Goal: Communication & Community: Share content

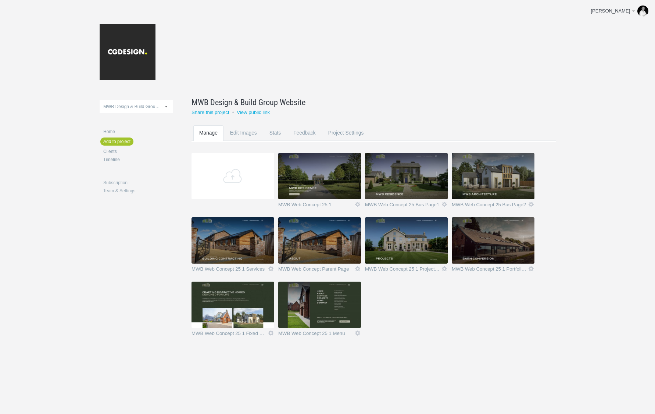
click at [242, 289] on img at bounding box center [233, 305] width 83 height 46
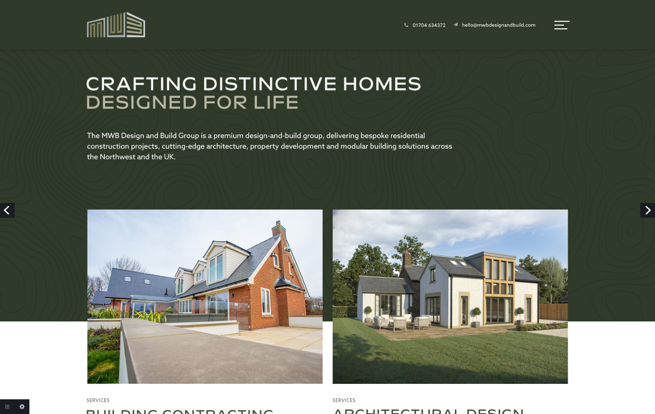
click at [646, 211] on link "Next" at bounding box center [648, 210] width 15 height 15
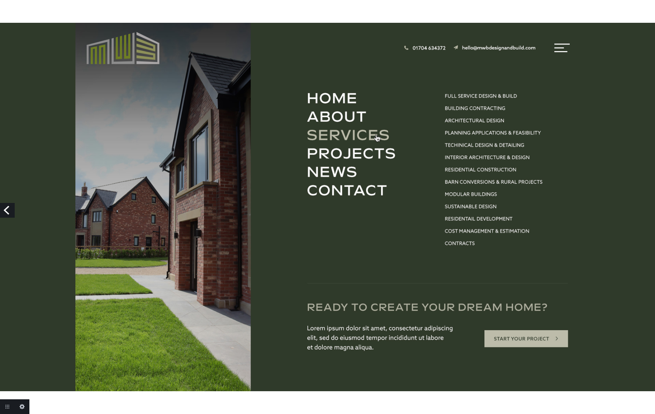
click at [6, 207] on link "Previous" at bounding box center [7, 210] width 15 height 15
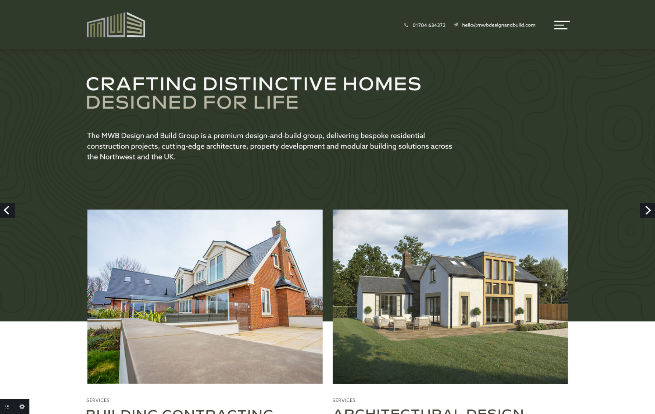
click at [11, 209] on link "Previous" at bounding box center [7, 210] width 15 height 15
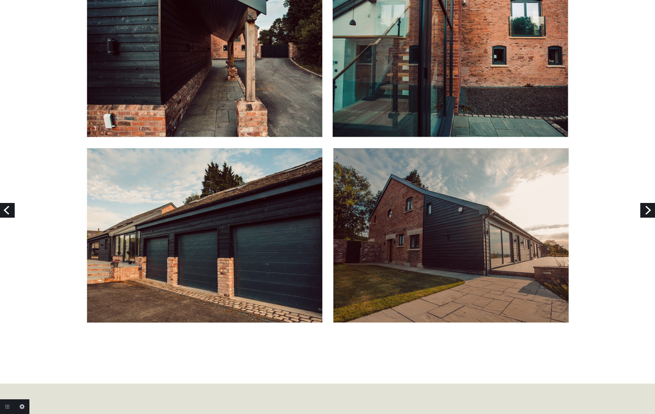
scroll to position [1107, 0]
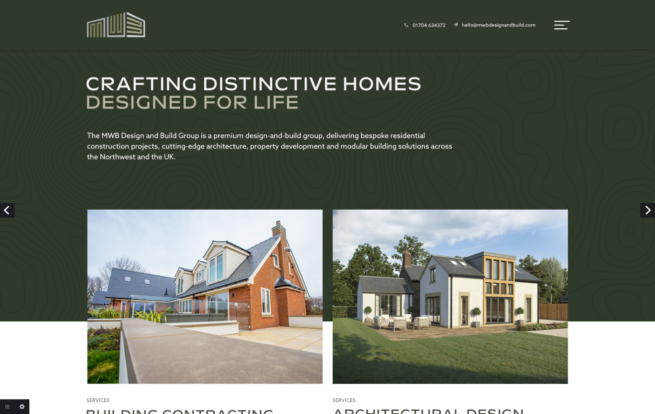
click at [9, 210] on link "Previous" at bounding box center [7, 210] width 15 height 15
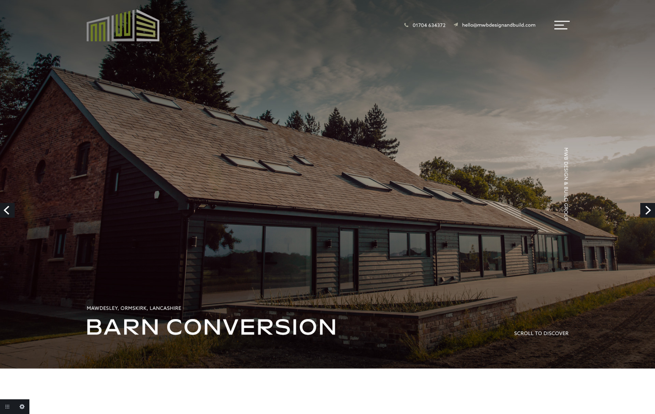
click at [9, 210] on link "Previous" at bounding box center [7, 210] width 15 height 15
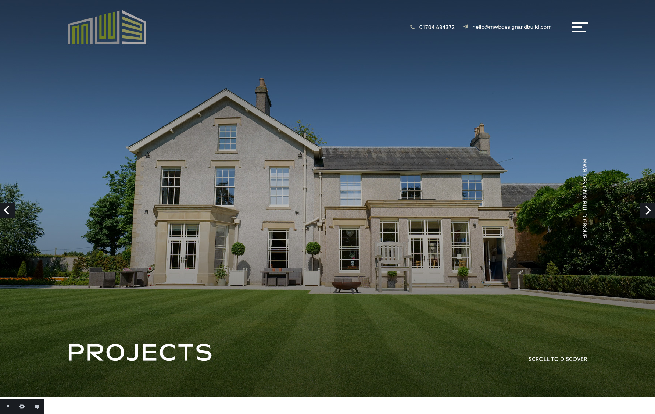
click at [7, 210] on link "Previous" at bounding box center [7, 210] width 15 height 15
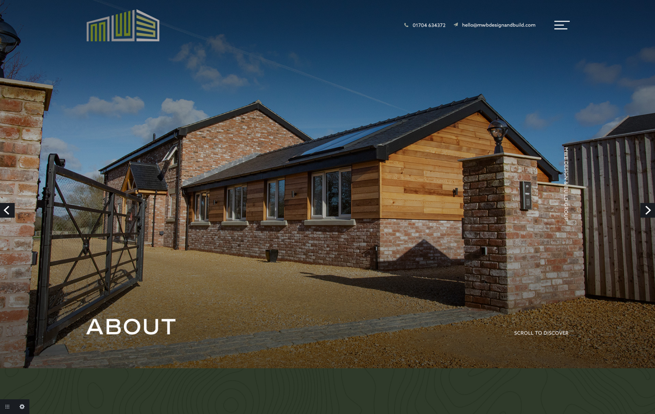
click at [12, 211] on link "Previous" at bounding box center [7, 210] width 15 height 15
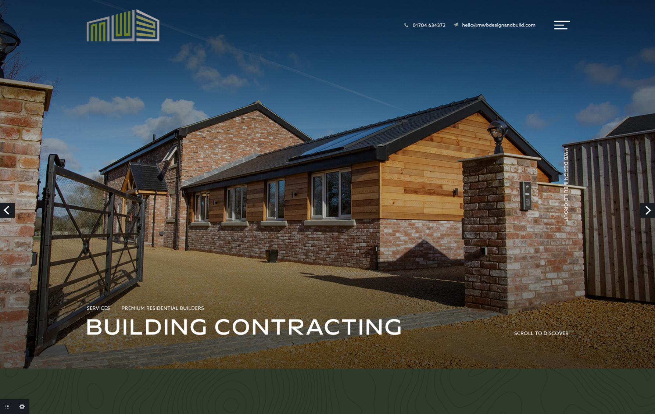
click at [10, 210] on link "Previous" at bounding box center [7, 210] width 15 height 15
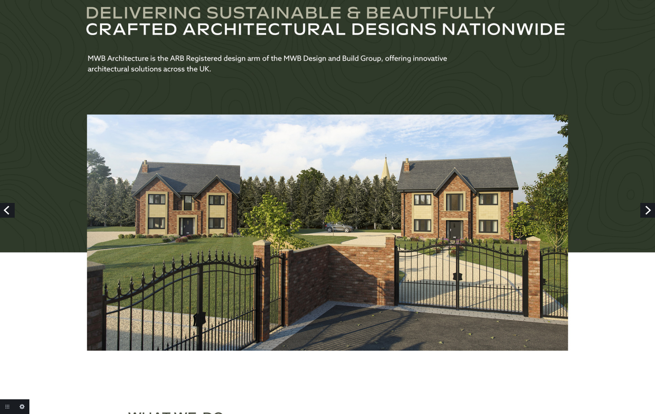
scroll to position [407, 0]
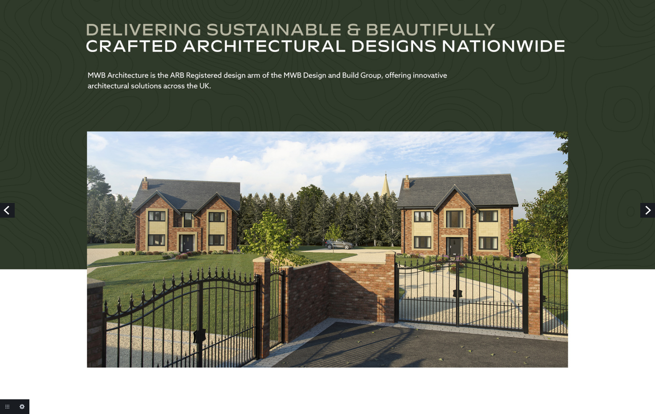
click at [9, 213] on link "Previous" at bounding box center [7, 210] width 15 height 15
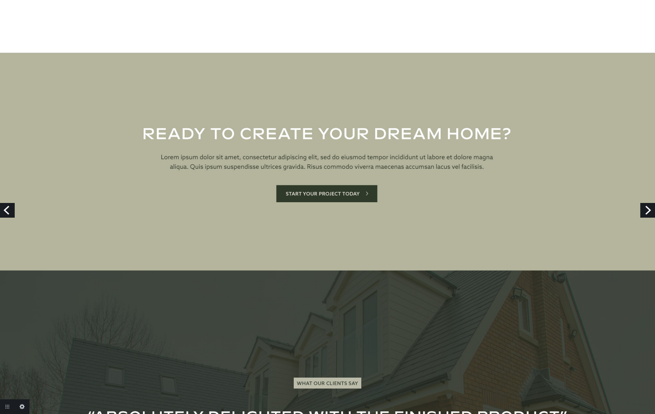
scroll to position [1264, 0]
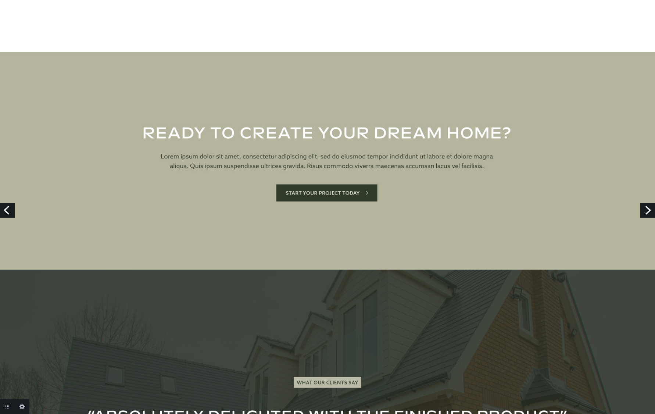
click at [6, 208] on link "Previous" at bounding box center [7, 210] width 15 height 15
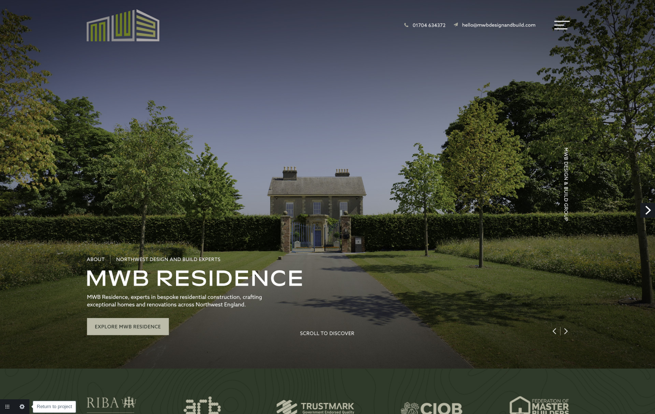
click at [4, 405] on link "Return to project" at bounding box center [7, 406] width 15 height 15
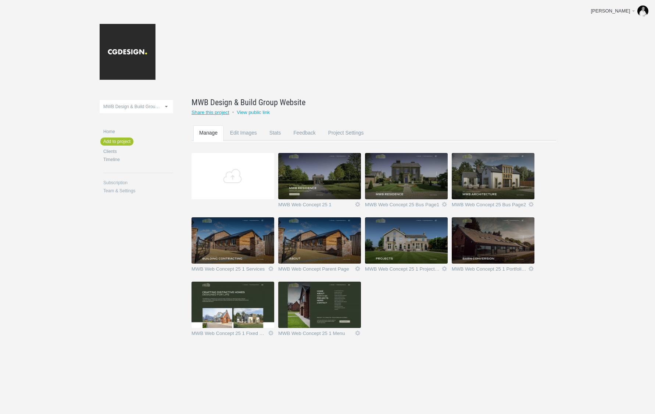
click at [218, 113] on link "Share this project" at bounding box center [211, 113] width 38 height 6
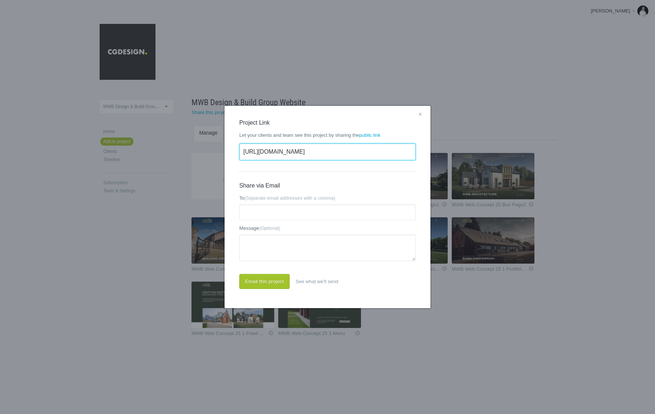
drag, startPoint x: 333, startPoint y: 152, endPoint x: 206, endPoint y: 149, distance: 127.3
click at [206, 149] on div "× Project Link Let your clients and team see this project by sharing the public…" at bounding box center [327, 207] width 655 height 414
click at [421, 114] on link "×" at bounding box center [420, 115] width 9 height 10
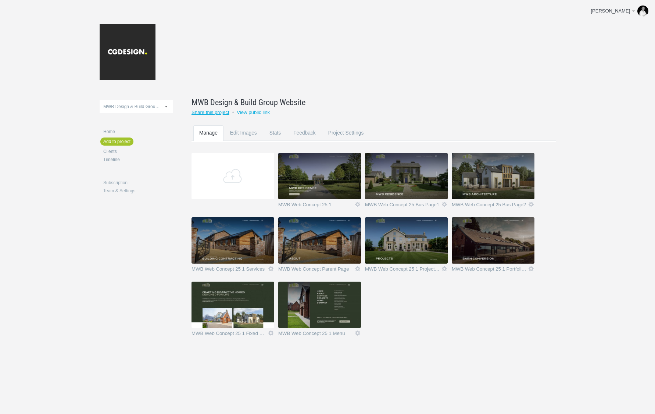
click at [218, 114] on link "Share this project" at bounding box center [211, 113] width 38 height 6
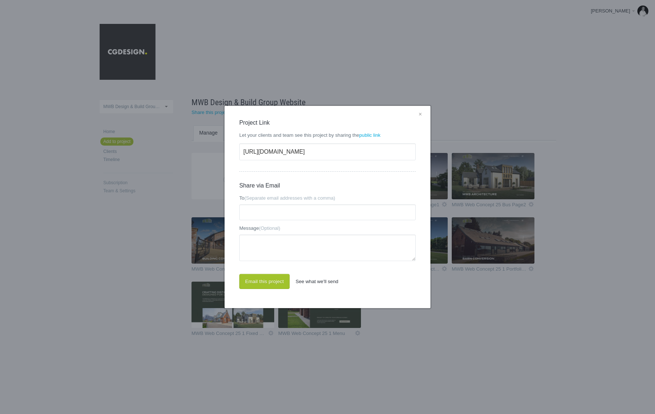
click at [312, 281] on link "See what we'll send" at bounding box center [317, 281] width 54 height 15
click at [318, 151] on input "[URL][DOMAIN_NAME]" at bounding box center [327, 151] width 176 height 17
drag, startPoint x: 336, startPoint y: 151, endPoint x: 214, endPoint y: 145, distance: 122.2
click at [214, 145] on div "× Project Link Let your clients and team see this project by sharing the public…" at bounding box center [327, 207] width 655 height 414
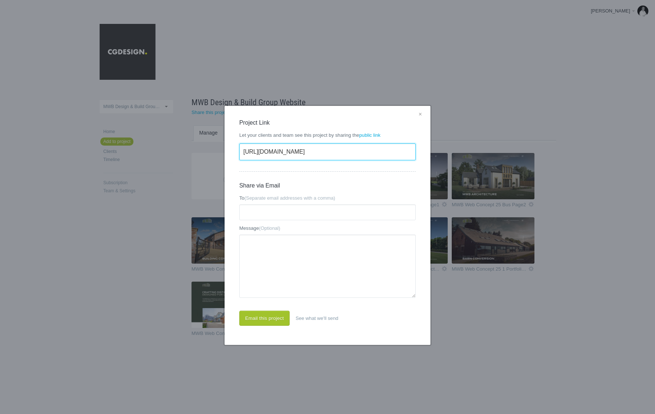
drag, startPoint x: 413, startPoint y: 259, endPoint x: 407, endPoint y: 334, distance: 74.9
click at [407, 334] on div "× Project Link Let your clients and team see this project by sharing the public…" at bounding box center [328, 225] width 206 height 239
click at [327, 151] on input "[URL][DOMAIN_NAME]" at bounding box center [327, 151] width 176 height 17
drag, startPoint x: 328, startPoint y: 151, endPoint x: 217, endPoint y: 148, distance: 111.1
click at [217, 148] on div "× Project Link Let your clients and team see this project by sharing the public…" at bounding box center [327, 207] width 655 height 414
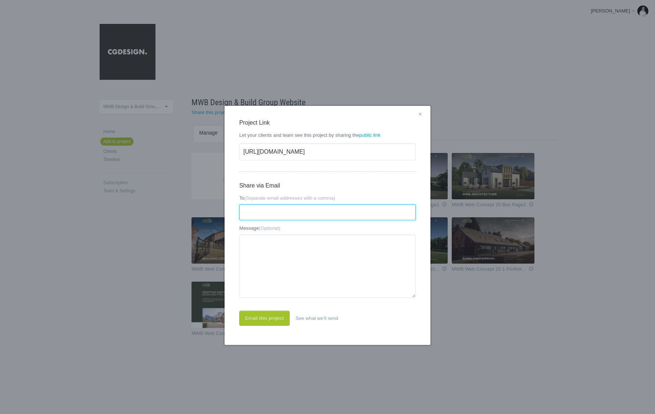
click at [252, 214] on input "To (Separate email addresses with a comma)" at bounding box center [327, 212] width 176 height 16
paste input "[PERSON_NAME][EMAIL_ADDRESS][DOMAIN_NAME]"
paste input "[EMAIL_ADDRESS][DOMAIN_NAME]"
type input "[PERSON_NAME][EMAIL_ADDRESS][DOMAIN_NAME],[EMAIL_ADDRESS][DOMAIN_NAME]"
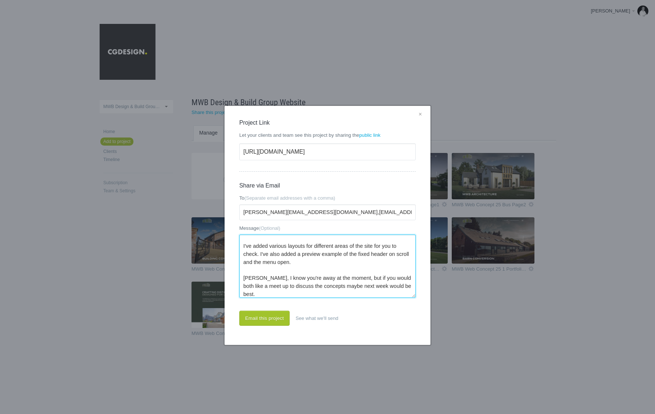
scroll to position [20, 0]
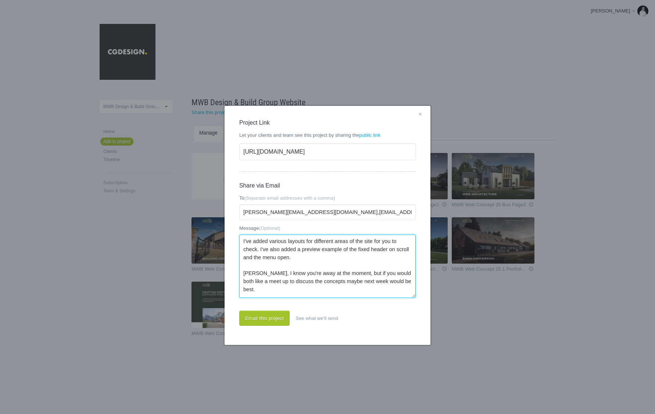
drag, startPoint x: 400, startPoint y: 277, endPoint x: 383, endPoint y: 277, distance: 17.3
click at [383, 277] on textarea "Hi [PERSON_NAME]/[PERSON_NAME], I've added various layouts for different areas …" at bounding box center [327, 266] width 176 height 63
click at [395, 279] on textarea "Hi [PERSON_NAME]/[PERSON_NAME], I've added various layouts for different areas …" at bounding box center [327, 266] width 176 height 63
drag, startPoint x: 401, startPoint y: 279, endPoint x: 320, endPoint y: 278, distance: 80.9
click at [320, 278] on textarea "Hi [PERSON_NAME]/[PERSON_NAME], I've added various layouts for different areas …" at bounding box center [327, 266] width 176 height 63
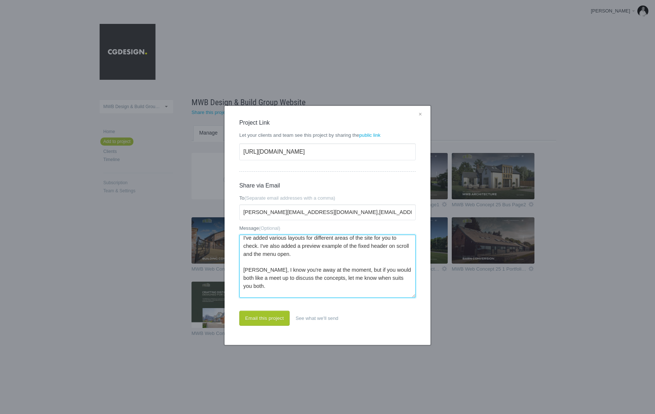
click at [321, 295] on textarea "Hi [PERSON_NAME]/[PERSON_NAME], I've added various layouts for different areas …" at bounding box center [327, 266] width 176 height 63
click at [375, 296] on textarea "Hi [PERSON_NAME]/[PERSON_NAME], I've added various layouts for different areas …" at bounding box center [327, 266] width 176 height 63
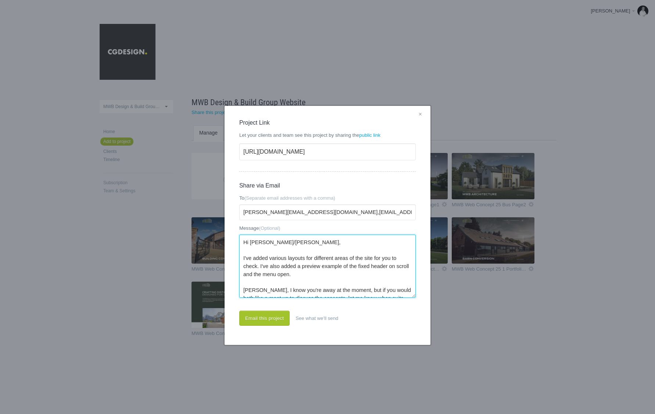
drag, startPoint x: 270, startPoint y: 295, endPoint x: 210, endPoint y: 212, distance: 102.5
click at [210, 212] on div "× Project Link Let your clients and team see this project by sharing the public…" at bounding box center [327, 207] width 655 height 414
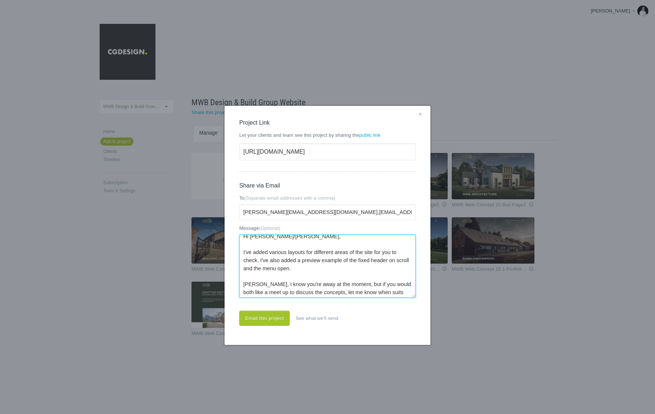
scroll to position [4, 0]
click at [335, 244] on textarea "Hi [PERSON_NAME]/[PERSON_NAME], I've added various layouts for different areas …" at bounding box center [327, 266] width 176 height 63
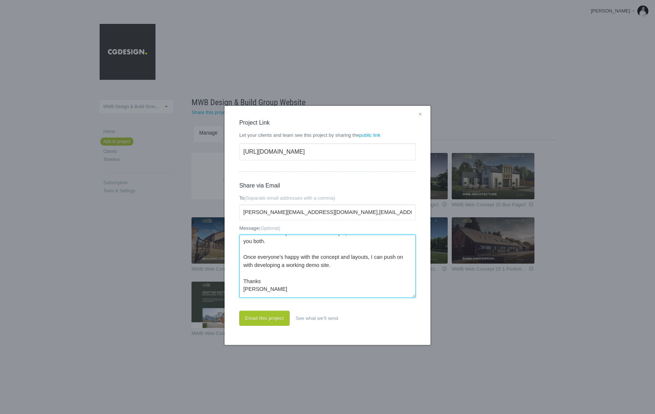
scroll to position [73, 0]
click at [267, 290] on textarea "Hi [PERSON_NAME]/[PERSON_NAME], I've added various layouts for different areas …" at bounding box center [327, 266] width 176 height 63
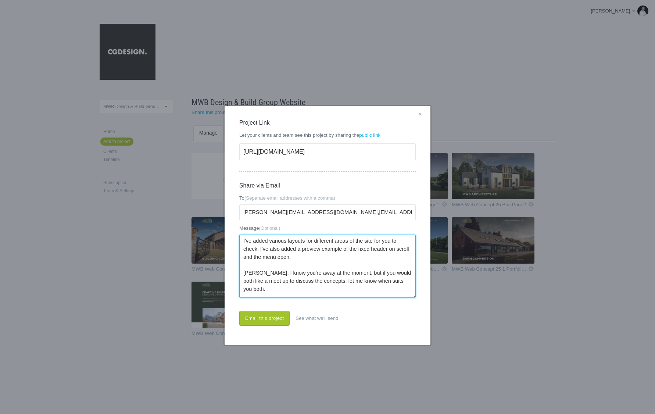
scroll to position [0, 0]
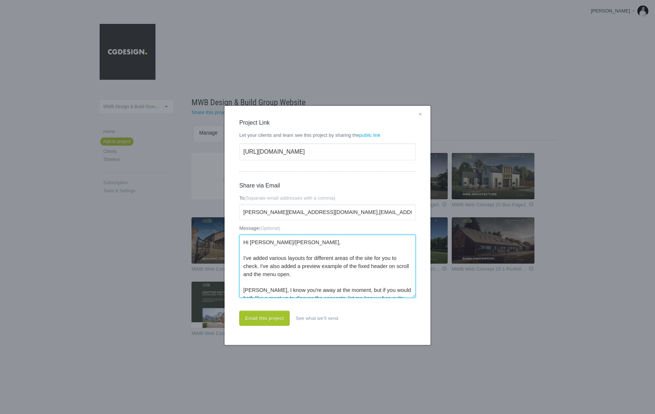
drag, startPoint x: 271, startPoint y: 284, endPoint x: 238, endPoint y: 221, distance: 71.1
click at [238, 221] on div "× Project Link Let your clients and team see this project by sharing the public…" at bounding box center [328, 225] width 206 height 239
type textarea "Hi [PERSON_NAME]/[PERSON_NAME], I've added various layouts for different areas …"
click at [306, 317] on link "See what we'll send" at bounding box center [317, 318] width 54 height 15
click at [320, 278] on textarea "Hi [PERSON_NAME]/[PERSON_NAME], I've added various layouts for different areas …" at bounding box center [327, 266] width 176 height 63
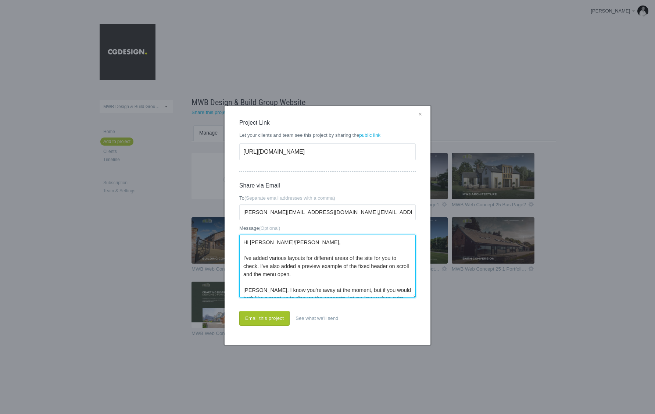
scroll to position [65, 0]
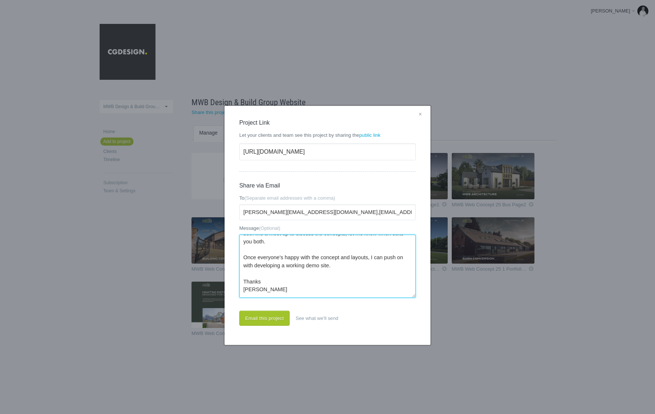
drag, startPoint x: 244, startPoint y: 242, endPoint x: 297, endPoint y: 329, distance: 102.6
click at [297, 329] on div "× Project Link Let your clients and team see this project by sharing the public…" at bounding box center [328, 225] width 206 height 239
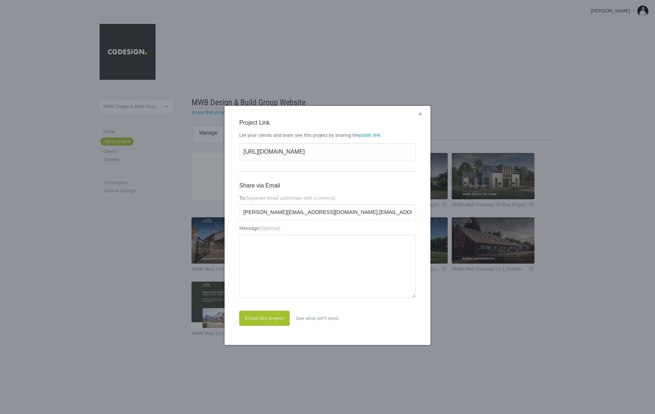
click at [420, 111] on link "×" at bounding box center [420, 115] width 9 height 10
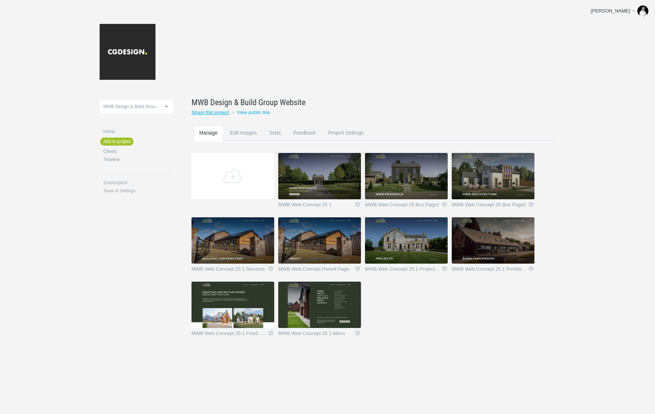
click at [223, 111] on link "Share this project" at bounding box center [211, 113] width 38 height 6
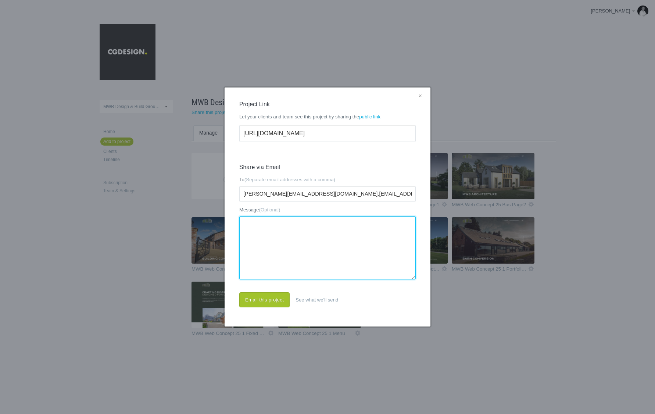
click at [275, 235] on textarea "Message (Optional)" at bounding box center [327, 247] width 176 height 63
paste textarea "Hi [PERSON_NAME]/[PERSON_NAME], I've added various layouts for different areas …"
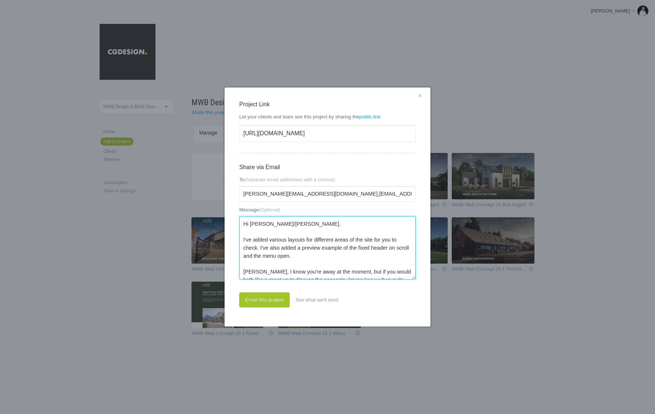
scroll to position [60, 0]
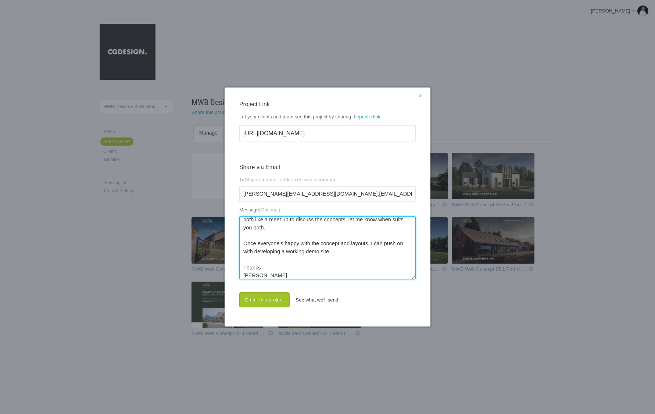
type textarea "Hi [PERSON_NAME]/[PERSON_NAME], I've added various layouts for different areas …"
click at [315, 298] on link "See what we'll send" at bounding box center [317, 299] width 54 height 15
click at [418, 95] on link "×" at bounding box center [420, 97] width 9 height 10
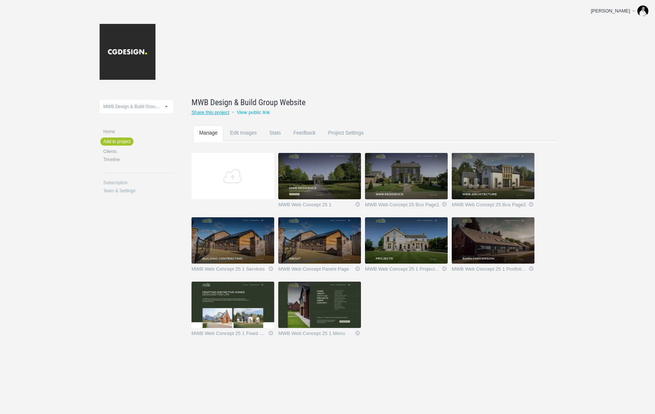
click at [211, 112] on link "Share this project" at bounding box center [211, 113] width 38 height 6
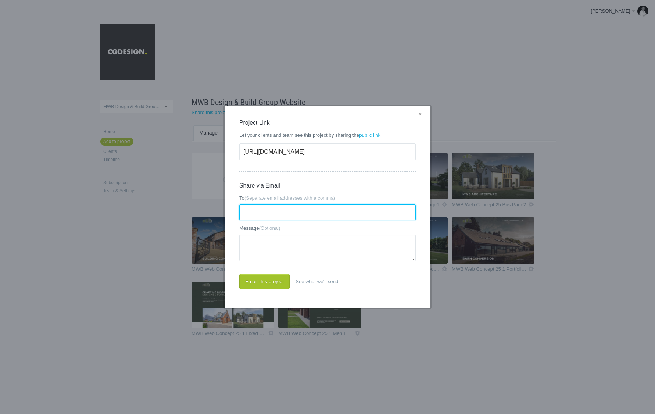
click at [259, 206] on input "To (Separate email addresses with a comma)" at bounding box center [327, 212] width 176 height 16
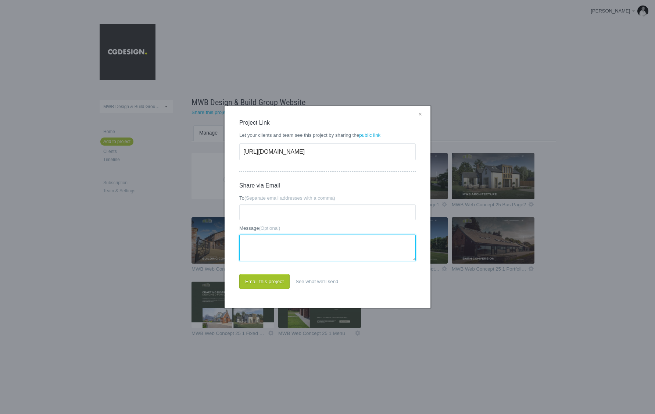
click at [257, 248] on textarea "Message (Optional)" at bounding box center [327, 248] width 176 height 26
paste textarea "Hi [PERSON_NAME]/[PERSON_NAME], I've added various layouts for different areas …"
type textarea "Hi [PERSON_NAME]/[PERSON_NAME], I've added various layouts for different areas …"
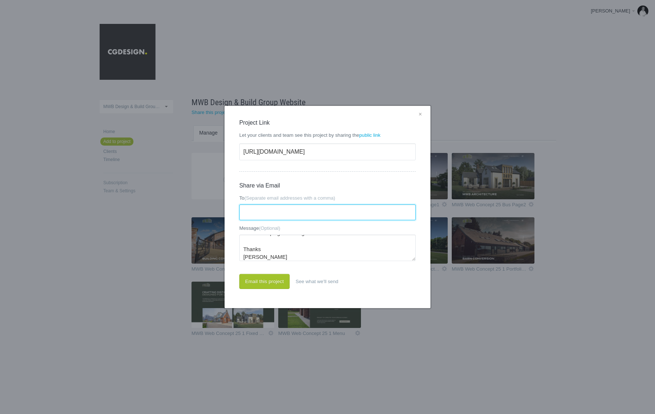
click at [255, 211] on input "To (Separate email addresses with a comma)" at bounding box center [327, 212] width 176 height 16
paste input "[EMAIL_ADDRESS][DOMAIN_NAME]"
click at [243, 213] on input "[EMAIL_ADDRESS][DOMAIN_NAME]" at bounding box center [327, 212] width 176 height 16
paste input "[PERSON_NAME][EMAIL_ADDRESS][DOMAIN_NAME]"
type input "[PERSON_NAME][EMAIL_ADDRESS][DOMAIN_NAME],[EMAIL_ADDRESS][DOMAIN_NAME]"
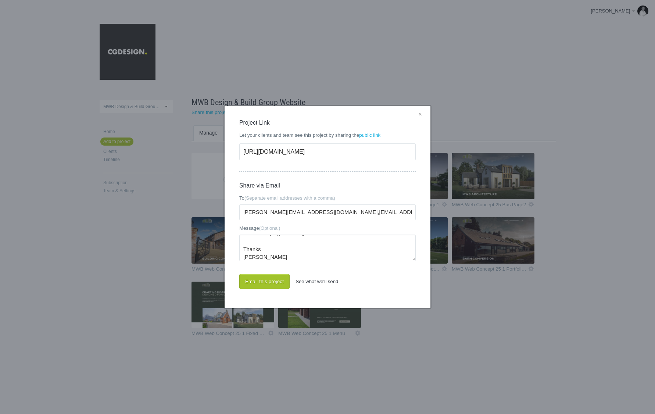
click at [316, 282] on link "See what we'll send" at bounding box center [317, 281] width 54 height 15
click at [279, 249] on textarea "Hi [PERSON_NAME]/[PERSON_NAME], I've added various layouts for different areas …" at bounding box center [327, 248] width 176 height 26
click at [260, 280] on button "Email this project" at bounding box center [264, 281] width 50 height 15
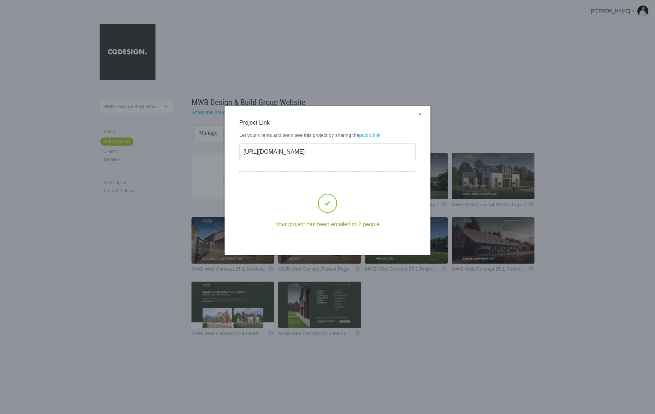
click at [421, 113] on link "×" at bounding box center [420, 115] width 9 height 10
